Goal: Contribute content: Add original content to the website for others to see

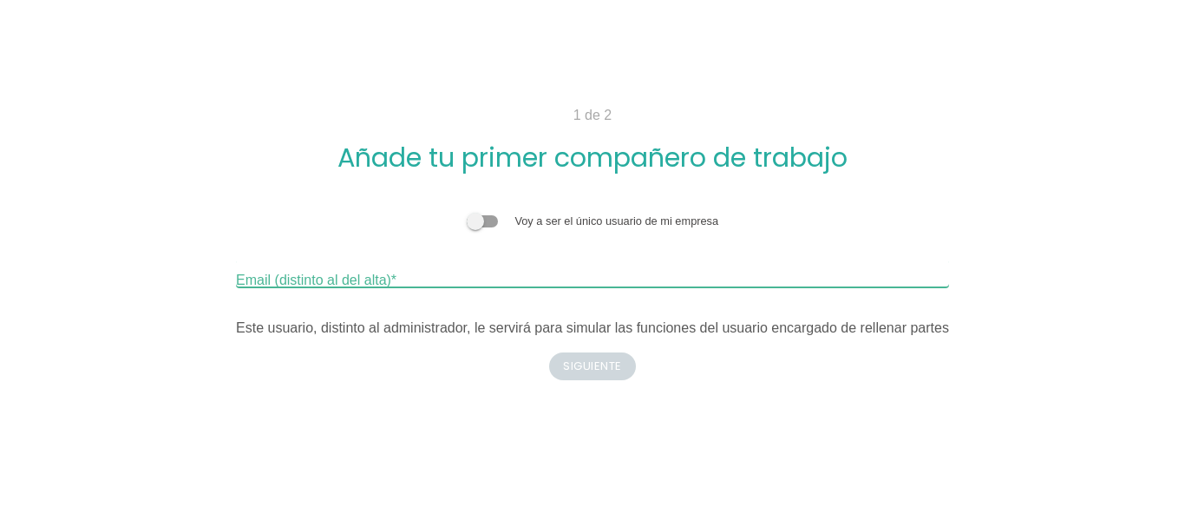
click at [490, 280] on input "Email (distinto al del alta)" at bounding box center [592, 273] width 713 height 28
paste input "[EMAIL_ADDRESS][DOMAIN_NAME]"
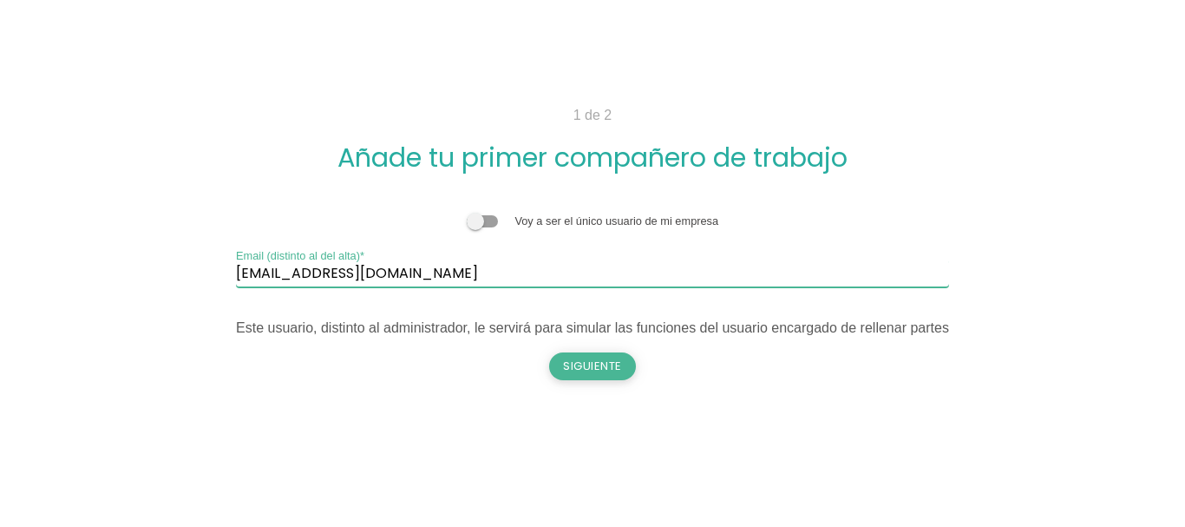
type input "[EMAIL_ADDRESS][DOMAIN_NAME]"
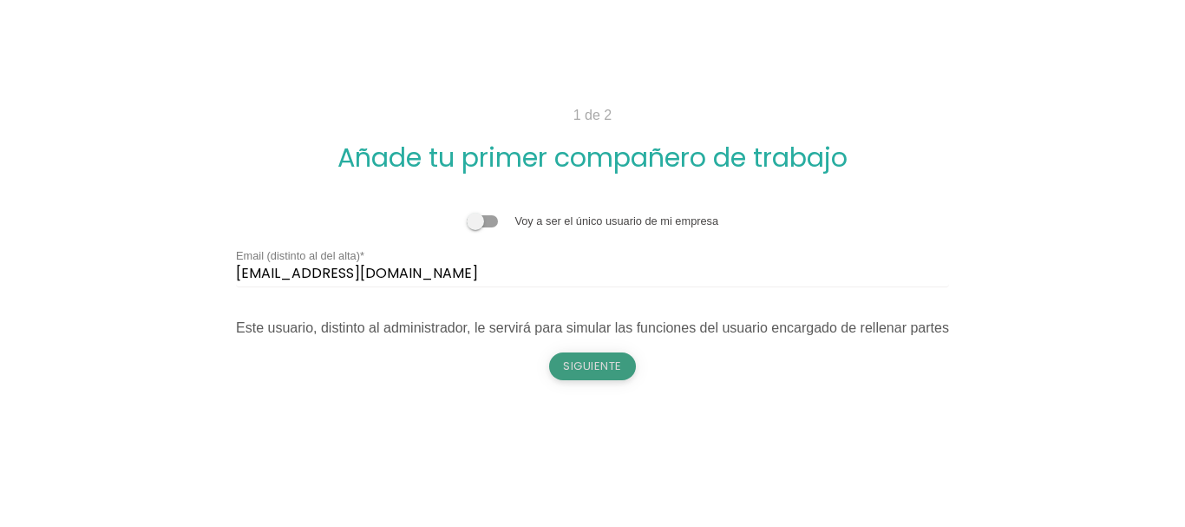
click at [580, 373] on button "Siguiente" at bounding box center [592, 366] width 87 height 28
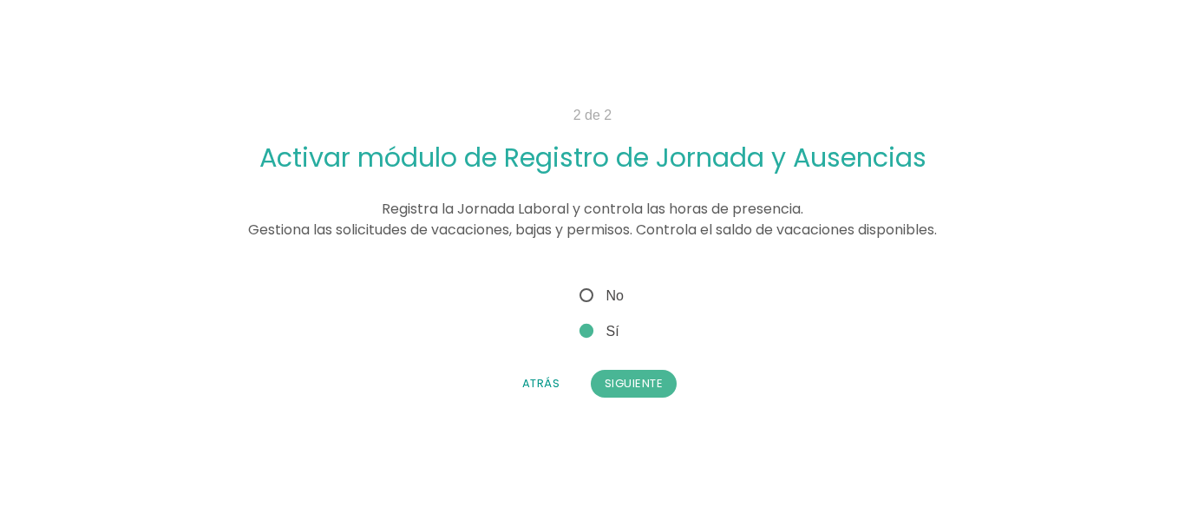
click at [638, 403] on div "Voy a ser el único usuario de mi empresa servicioparquevehicular@gagamp.com Ema…" at bounding box center [592, 341] width 829 height 141
click at [641, 384] on button "Siguiente" at bounding box center [634, 384] width 87 height 28
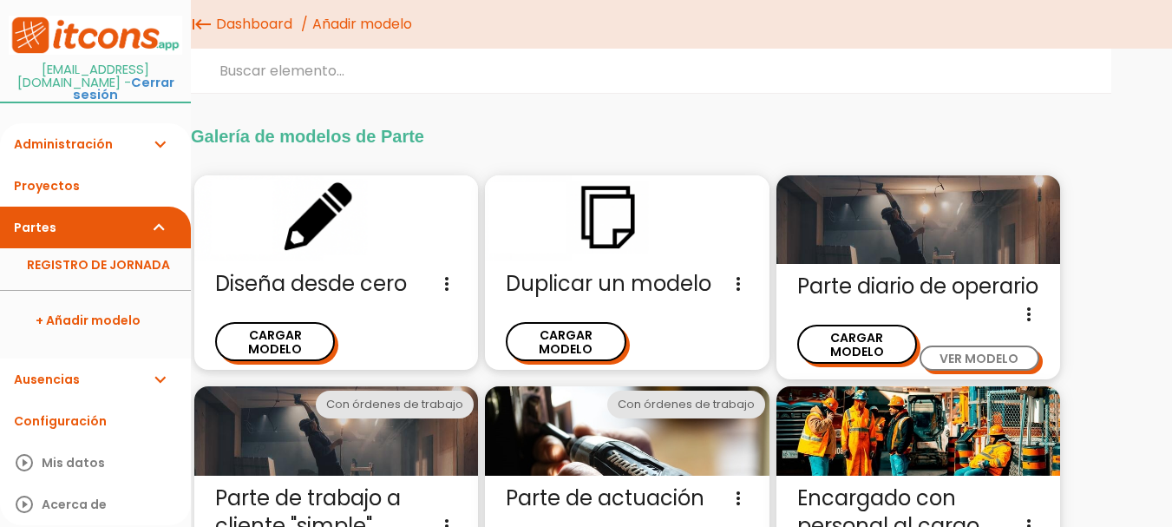
click at [143, 135] on link "Administración expand_more" at bounding box center [95, 144] width 191 height 42
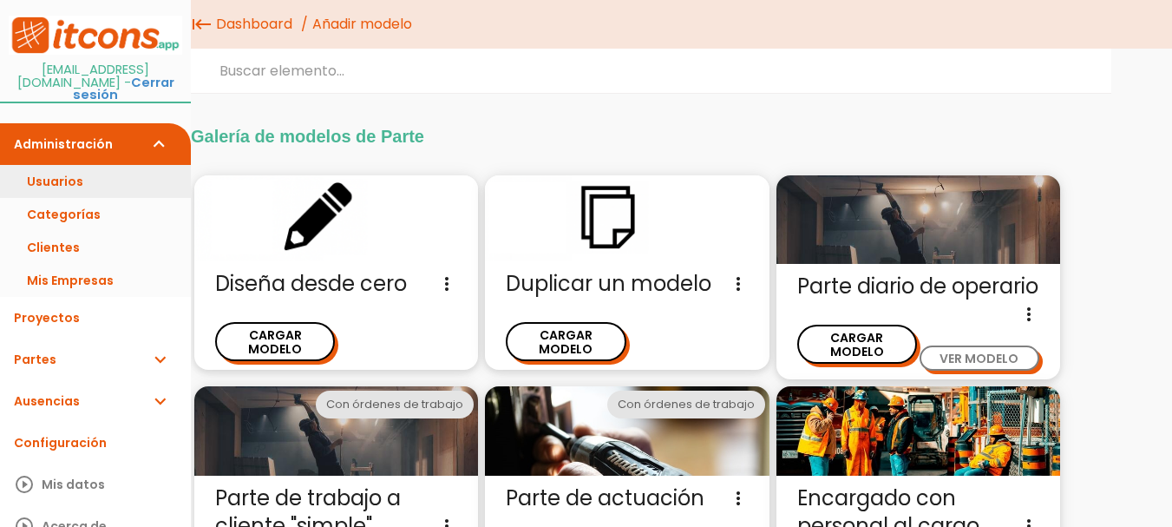
click at [134, 173] on link "Usuarios" at bounding box center [95, 181] width 191 height 33
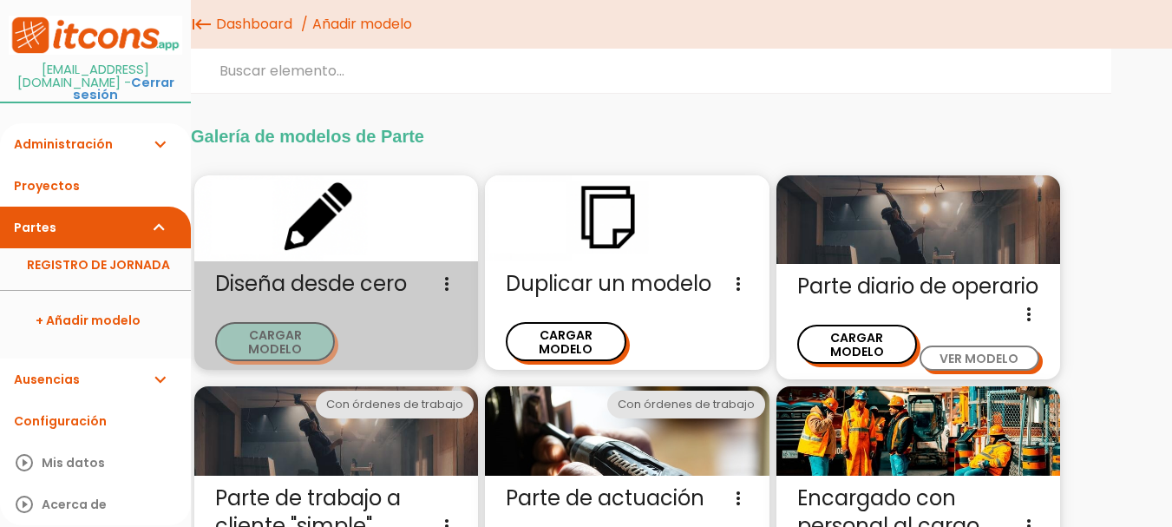
click at [297, 332] on button "CARGAR MODELO" at bounding box center [275, 341] width 120 height 39
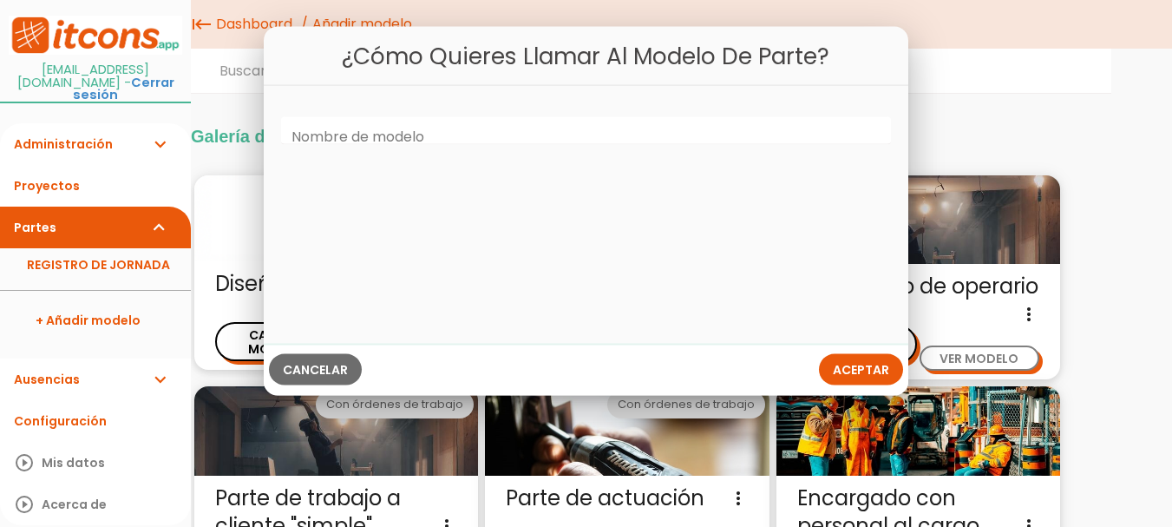
click at [379, 146] on label "Nombre de modelo" at bounding box center [358, 138] width 133 height 20
click at [379, 145] on input "Nombre de modelo" at bounding box center [586, 131] width 610 height 28
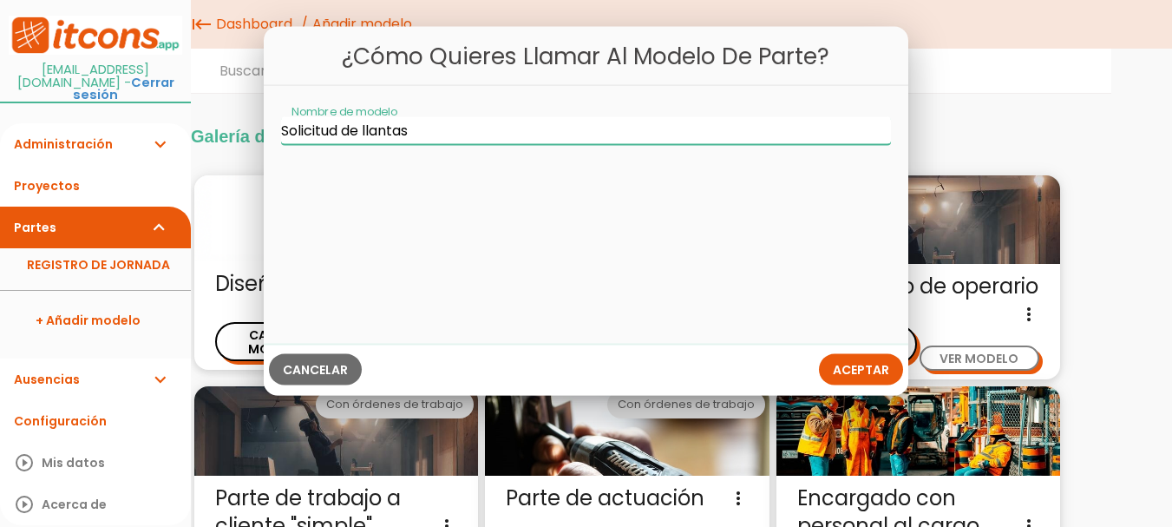
type input "Solicitud de llantas"
click at [844, 366] on span "Aceptar" at bounding box center [861, 368] width 56 height 17
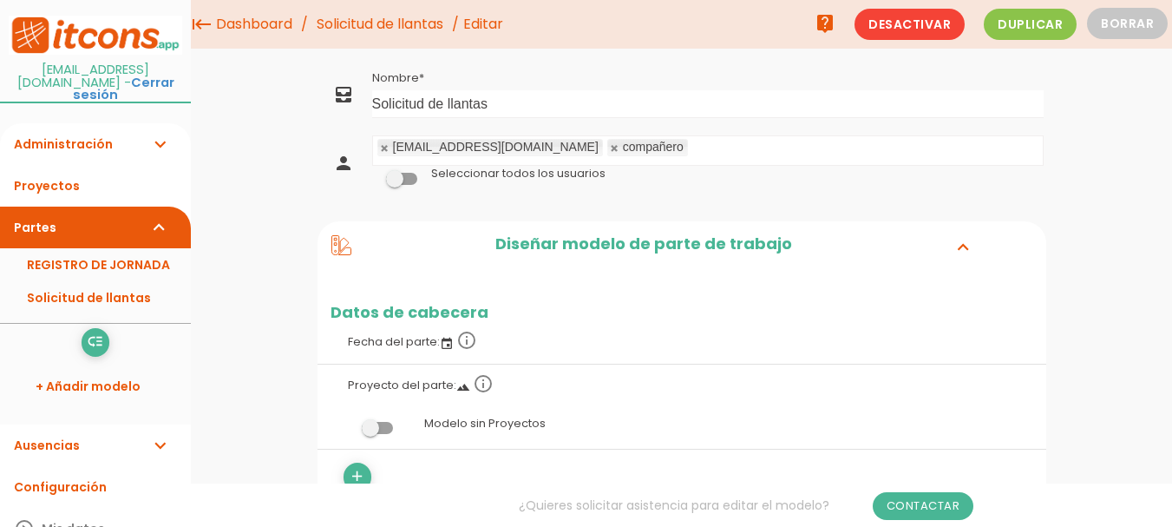
click at [156, 130] on icon "expand_more" at bounding box center [159, 144] width 21 height 42
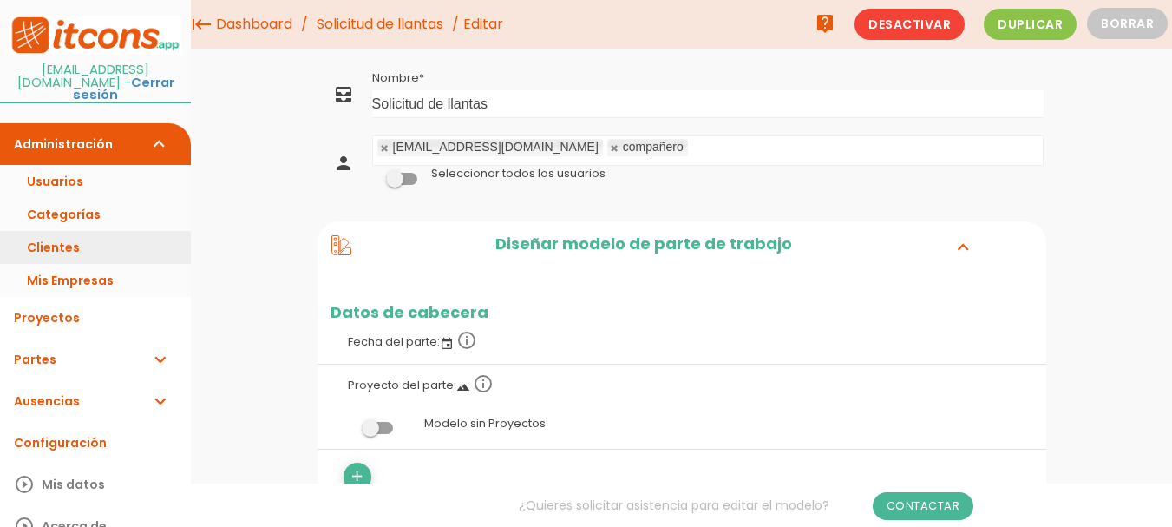
click at [77, 231] on link "Clientes" at bounding box center [95, 247] width 191 height 33
